Goal: Task Accomplishment & Management: Manage account settings

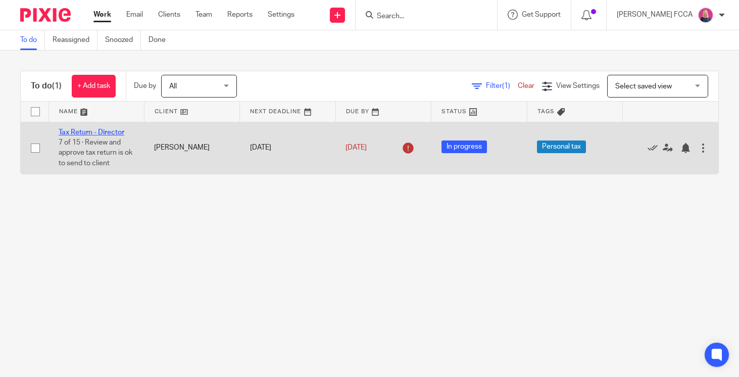
click at [82, 132] on link "Tax Return - Director" at bounding box center [92, 132] width 66 height 7
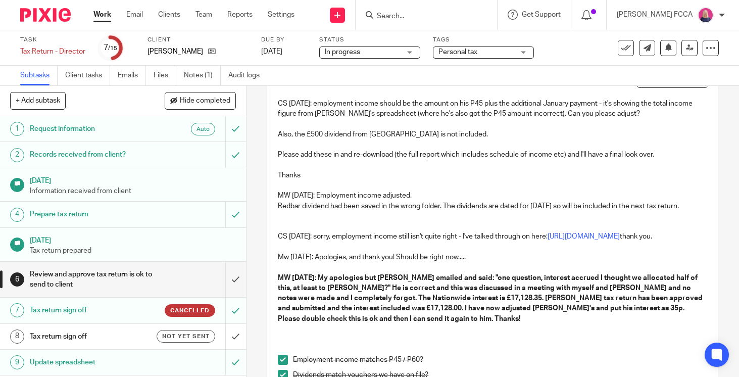
scroll to position [72, 0]
click at [236, 284] on input "submit" at bounding box center [123, 280] width 246 height 36
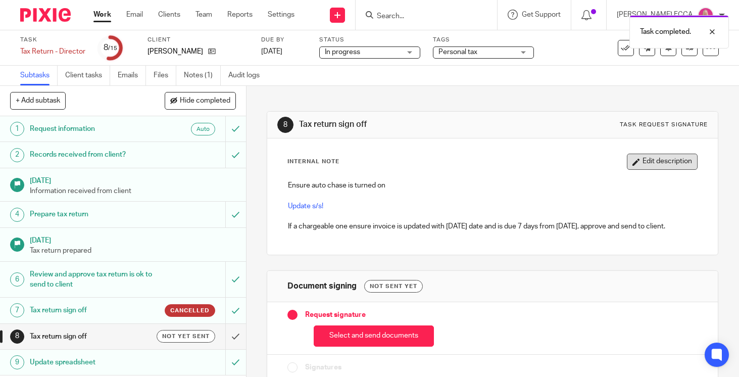
click at [648, 163] on button "Edit description" at bounding box center [662, 162] width 71 height 16
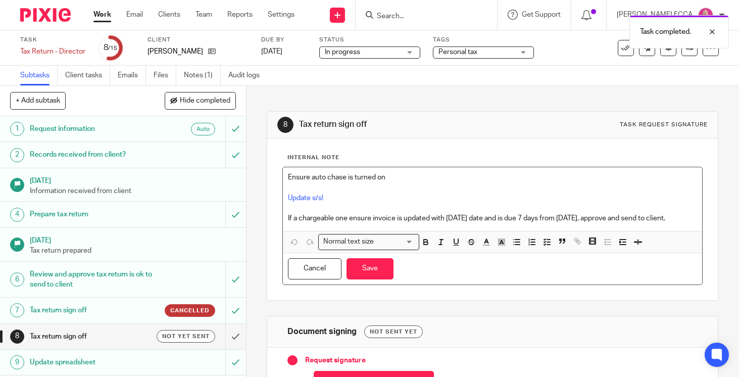
click at [289, 176] on p "Ensure auto chase is turned on" at bounding box center [492, 177] width 409 height 10
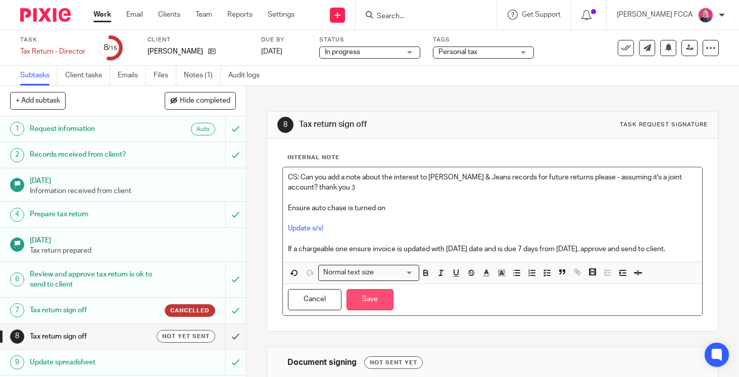
click at [376, 295] on button "Save" at bounding box center [370, 300] width 47 height 22
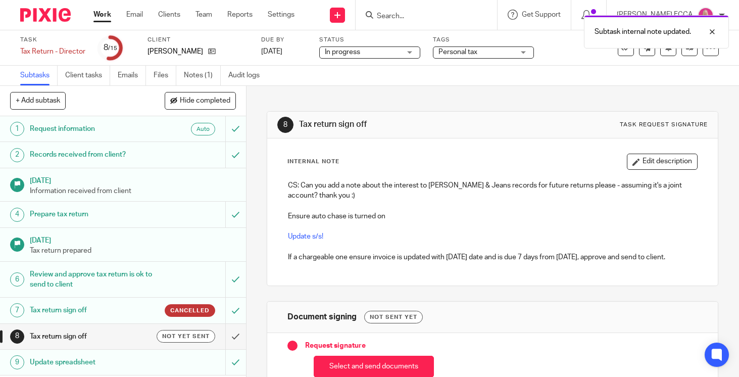
click at [686, 56] on div "Task Tax Return - Director Save Tax Return - Director 8 /15 Client Steven Robso…" at bounding box center [369, 48] width 699 height 24
click at [685, 52] on link at bounding box center [690, 48] width 16 height 16
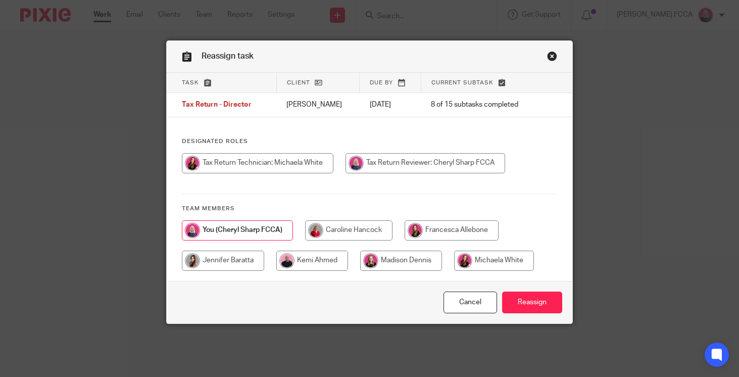
click at [256, 164] on input "radio" at bounding box center [258, 163] width 152 height 20
radio input "true"
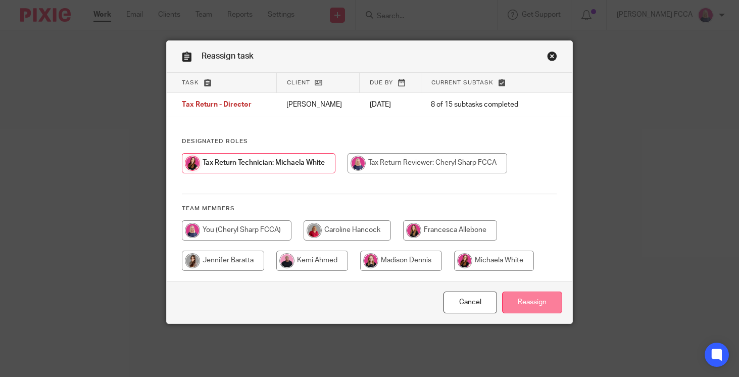
click at [529, 303] on input "Reassign" at bounding box center [532, 303] width 60 height 22
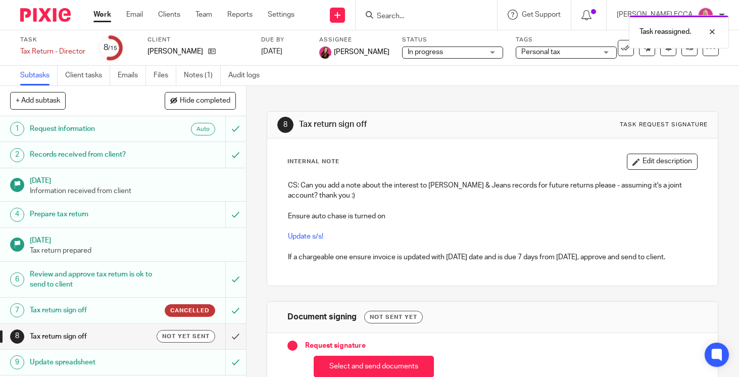
click at [398, 16] on div "Task reassigned." at bounding box center [550, 29] width 360 height 38
click at [416, 17] on div "Task reassigned." at bounding box center [550, 29] width 360 height 38
click at [399, 13] on div "Task reassigned." at bounding box center [550, 29] width 360 height 38
click at [419, 19] on input "Search" at bounding box center [421, 16] width 91 height 9
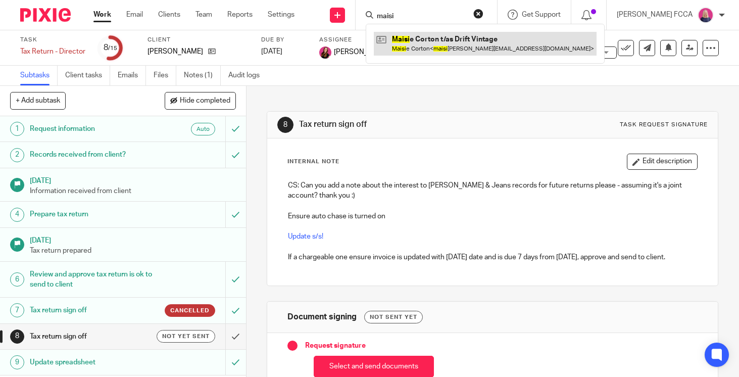
type input "maisi"
click at [423, 45] on link at bounding box center [485, 43] width 223 height 23
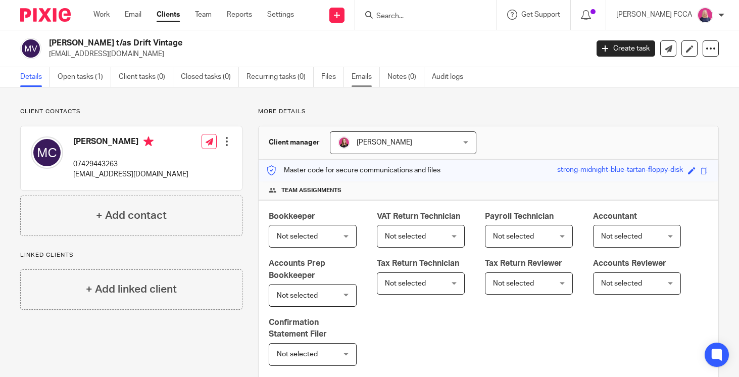
click at [368, 71] on link "Emails" at bounding box center [366, 77] width 28 height 20
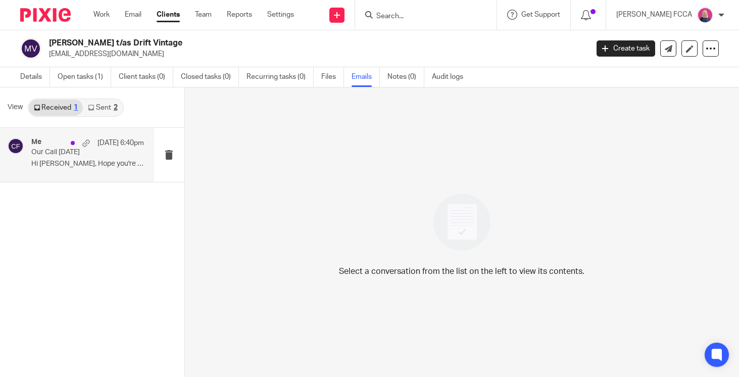
click at [101, 157] on div "Me [DATE] 6:40pm Our Call [DATE] Hi [PERSON_NAME], Hope you're well. I am so so…" at bounding box center [87, 155] width 113 height 34
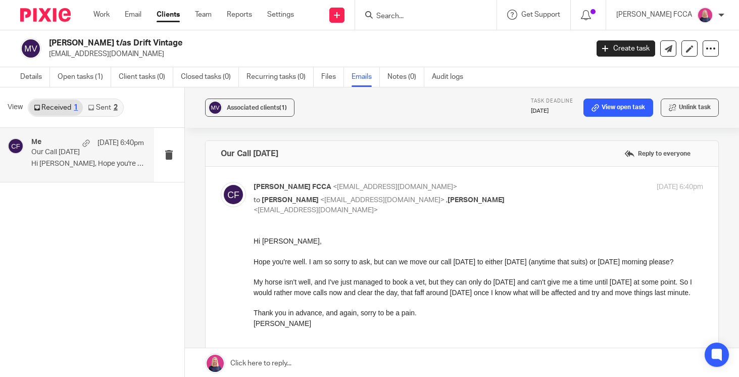
click at [117, 108] on link "Sent 2" at bounding box center [102, 108] width 39 height 16
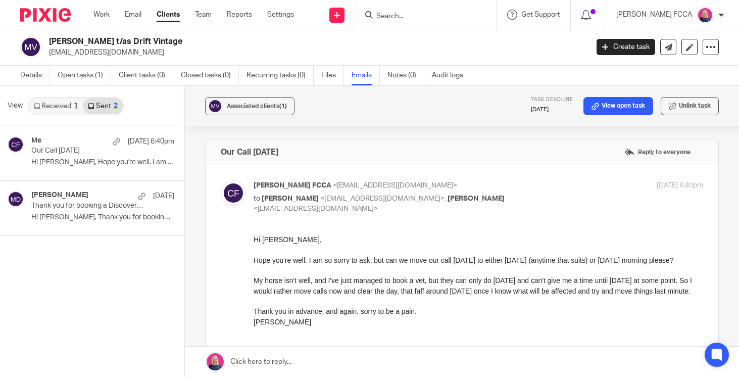
click at [55, 107] on link "Received 1" at bounding box center [56, 106] width 54 height 16
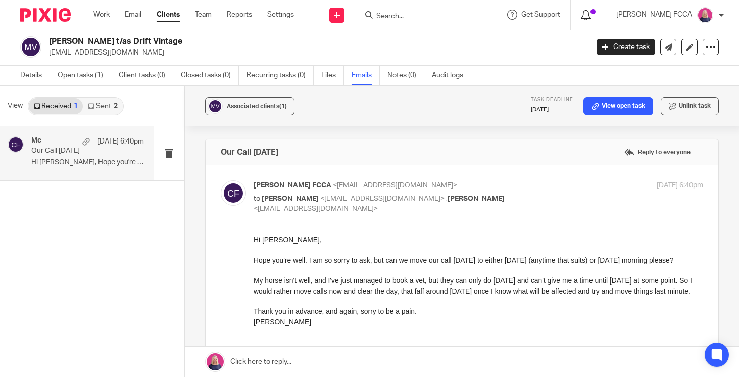
click at [591, 15] on icon at bounding box center [586, 15] width 10 height 10
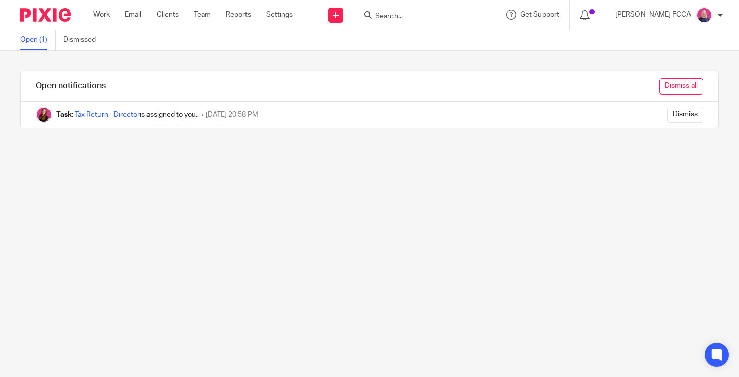
click at [677, 87] on input "Dismiss all" at bounding box center [682, 86] width 44 height 16
